Goal: Information Seeking & Learning: Learn about a topic

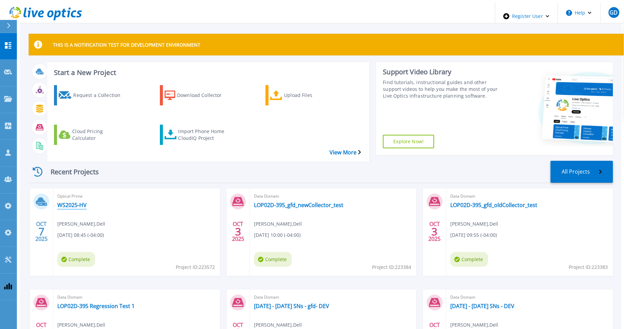
click at [73, 201] on link "WS2025-HV" at bounding box center [71, 204] width 29 height 7
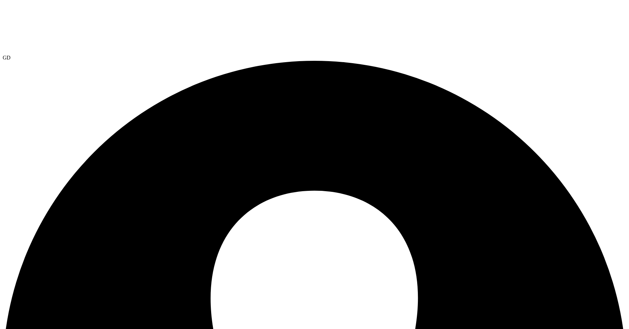
select select "USD"
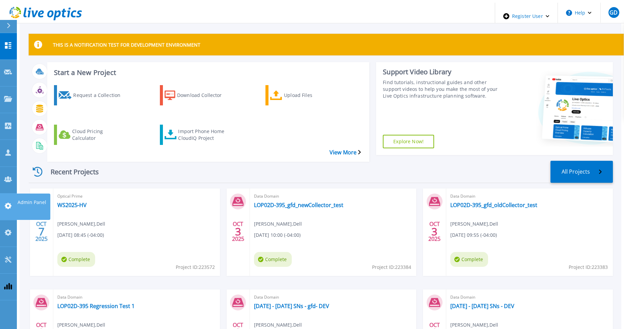
click at [11, 203] on icon at bounding box center [8, 206] width 8 height 6
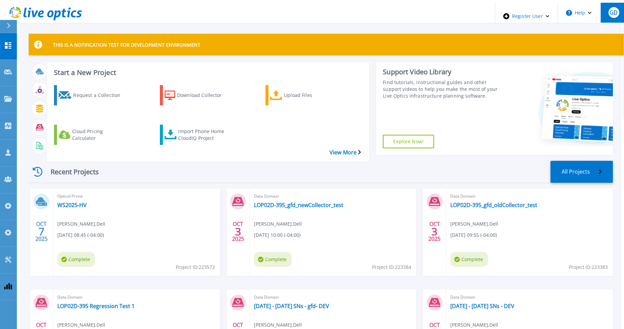
click at [613, 13] on span "GD" at bounding box center [614, 12] width 8 height 5
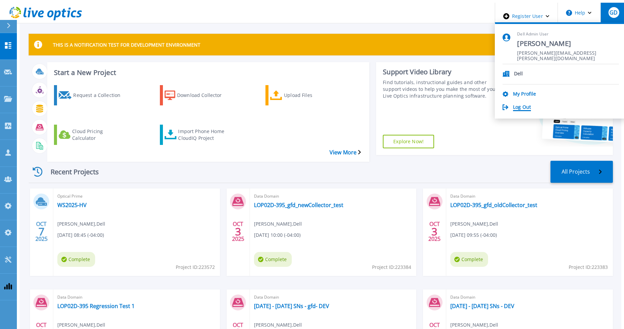
click at [531, 106] on link "Log Out" at bounding box center [522, 107] width 18 height 6
